Goal: Information Seeking & Learning: Learn about a topic

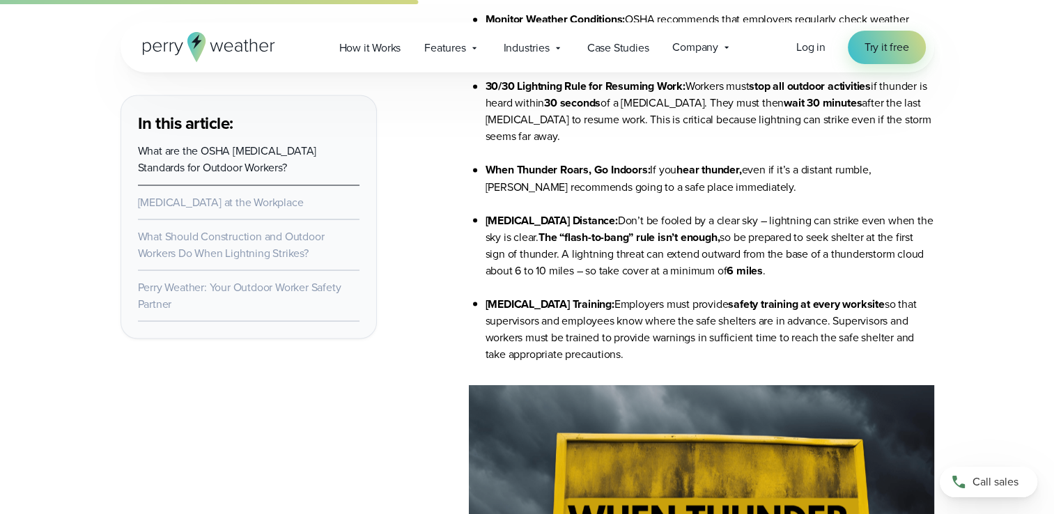
scroll to position [2452, 0]
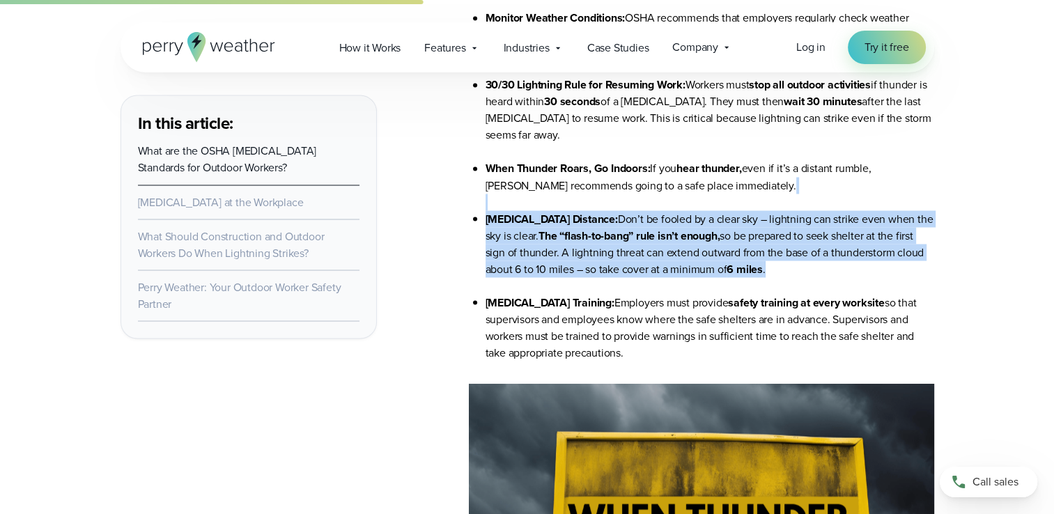
drag, startPoint x: 468, startPoint y: 208, endPoint x: 787, endPoint y: 275, distance: 325.3
click at [787, 275] on ul "Monitor Weather Conditions: OSHA recommends that employers regularly check weat…" at bounding box center [701, 185] width 465 height 351
copy ul "[MEDICAL_DATA] Distance: Don’t be fooled by a clear sky – lightning can strike …"
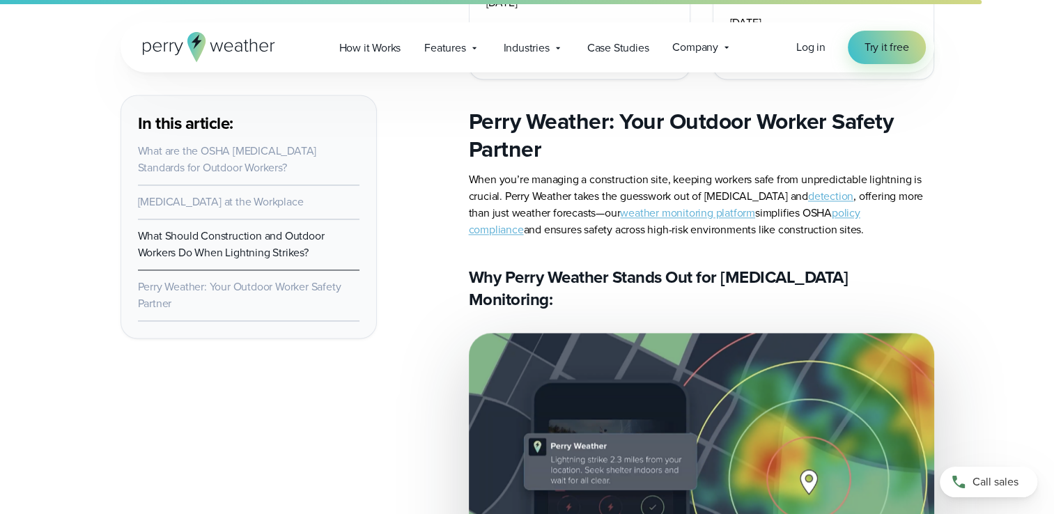
scroll to position [7246, 0]
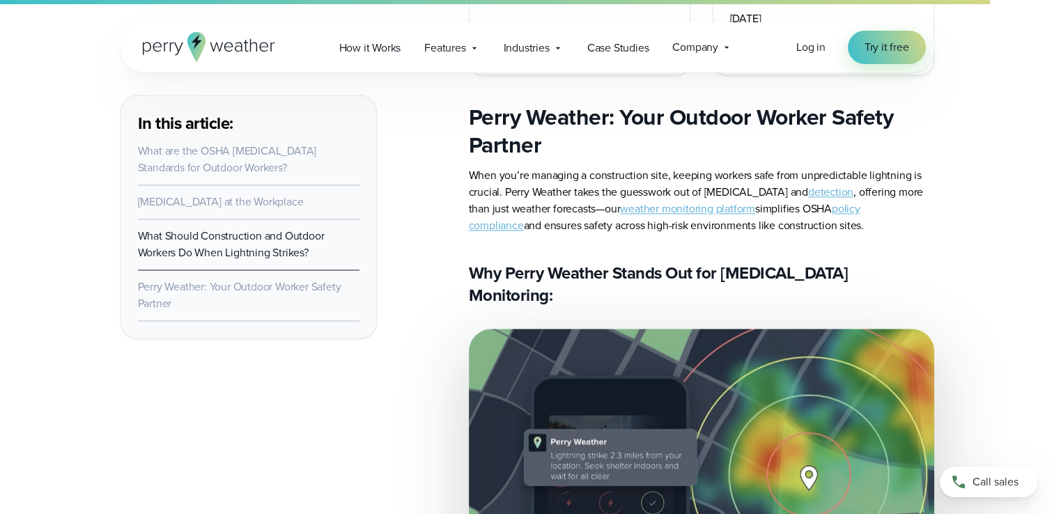
click at [858, 229] on link "policy compliance" at bounding box center [665, 217] width 392 height 33
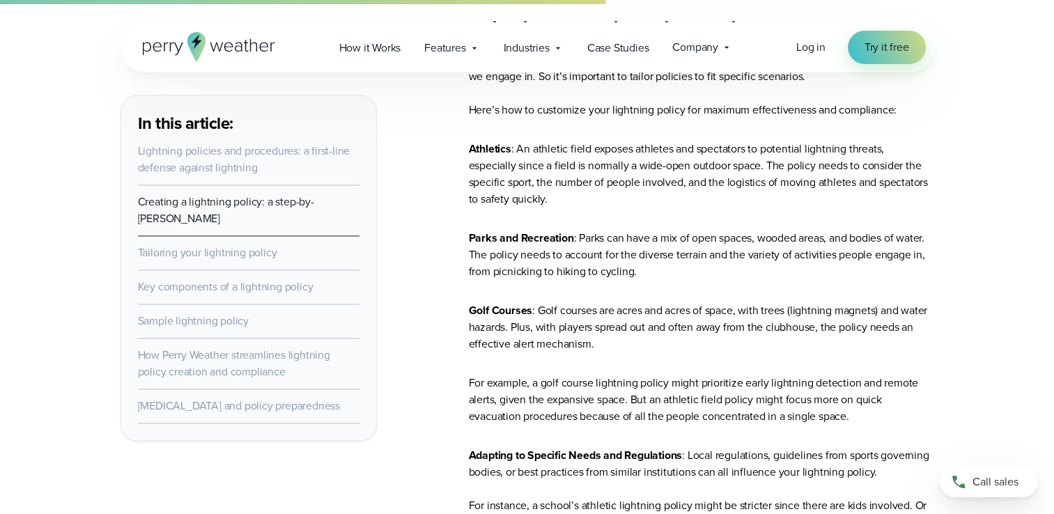
scroll to position [1728, 0]
